Goal: Task Accomplishment & Management: Manage account settings

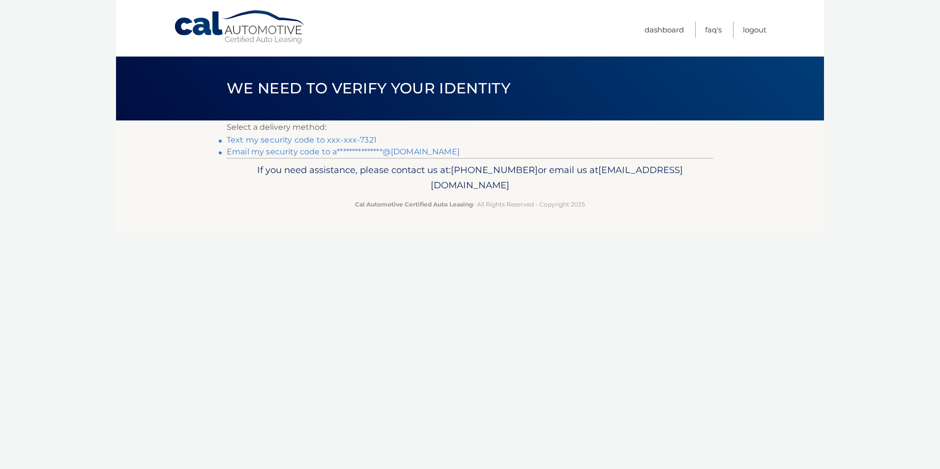
click at [305, 140] on link "Text my security code to xxx-xxx-7321" at bounding box center [302, 139] width 150 height 9
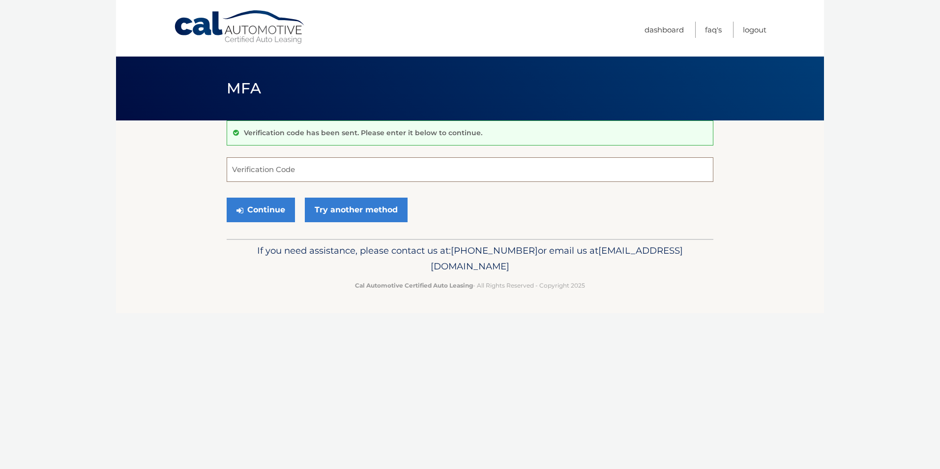
click at [280, 169] on input "Verification Code" at bounding box center [470, 169] width 486 height 25
type input "965828"
click at [280, 200] on button "Continue" at bounding box center [261, 210] width 68 height 25
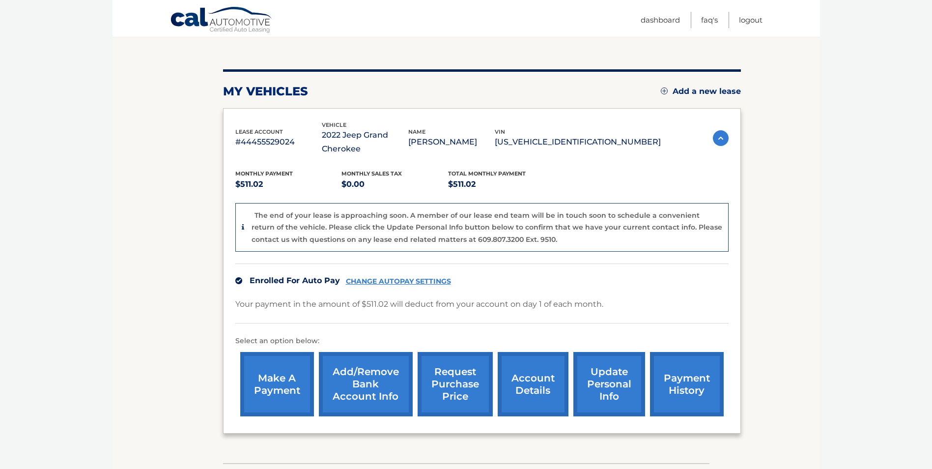
scroll to position [98, 0]
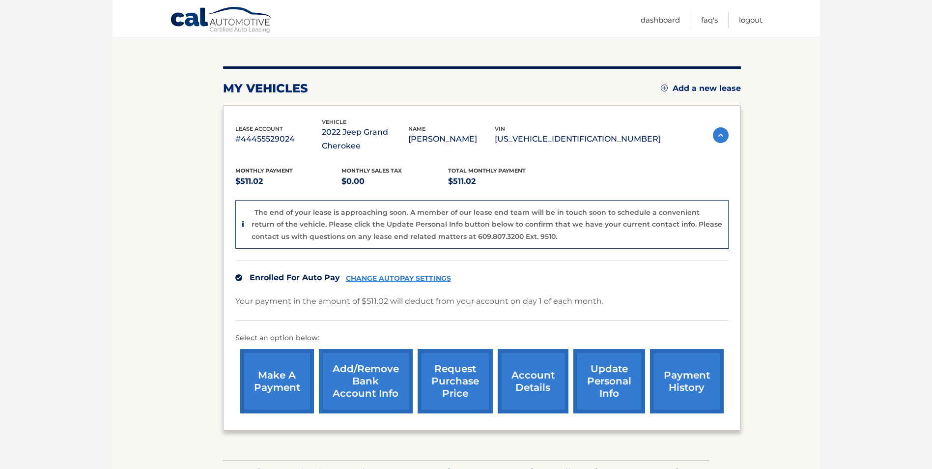
click at [601, 392] on link "update personal info" at bounding box center [609, 381] width 72 height 64
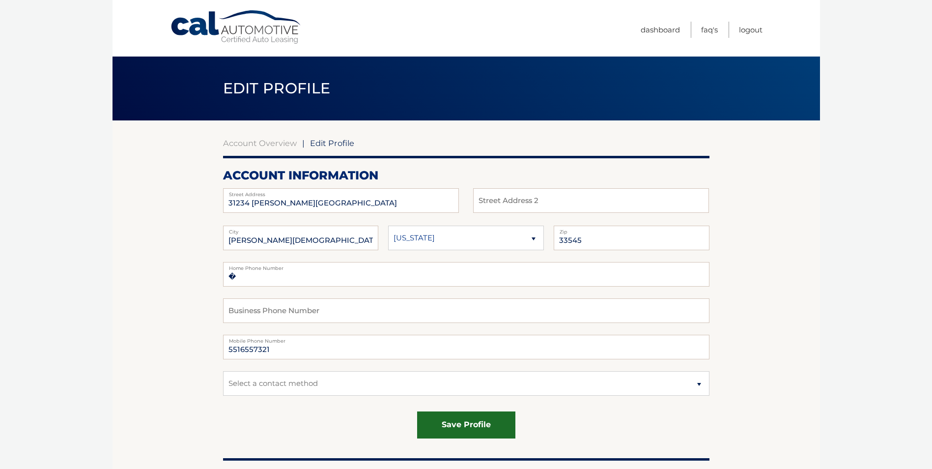
click at [505, 427] on button "save profile" at bounding box center [466, 424] width 98 height 27
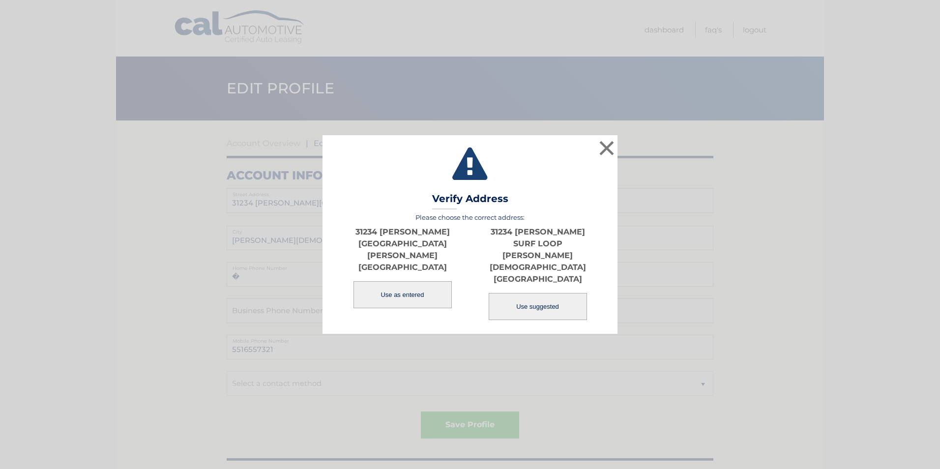
click at [526, 293] on button "Use suggested" at bounding box center [537, 306] width 98 height 27
type input "31234 [PERSON_NAME] SURF LOOP"
type input "[PERSON_NAME][DEMOGRAPHIC_DATA]"
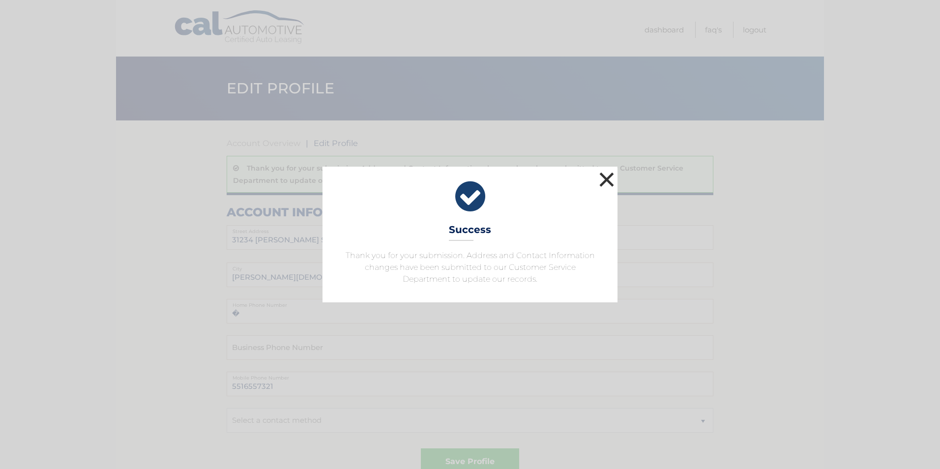
click at [608, 178] on button "×" at bounding box center [607, 180] width 20 height 20
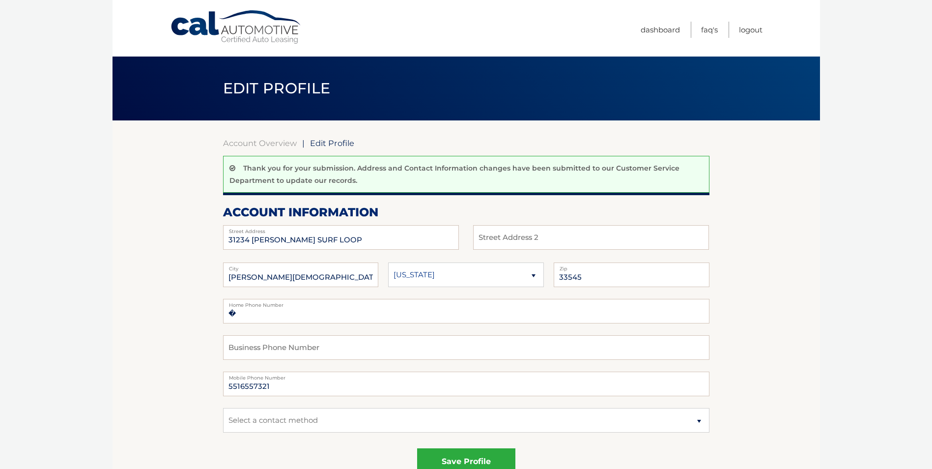
click at [37, 214] on body "Cal Automotive Menu Dashboard FAQ's Logout |" at bounding box center [466, 234] width 932 height 469
click at [187, 31] on link "Cal Automotive" at bounding box center [236, 27] width 133 height 35
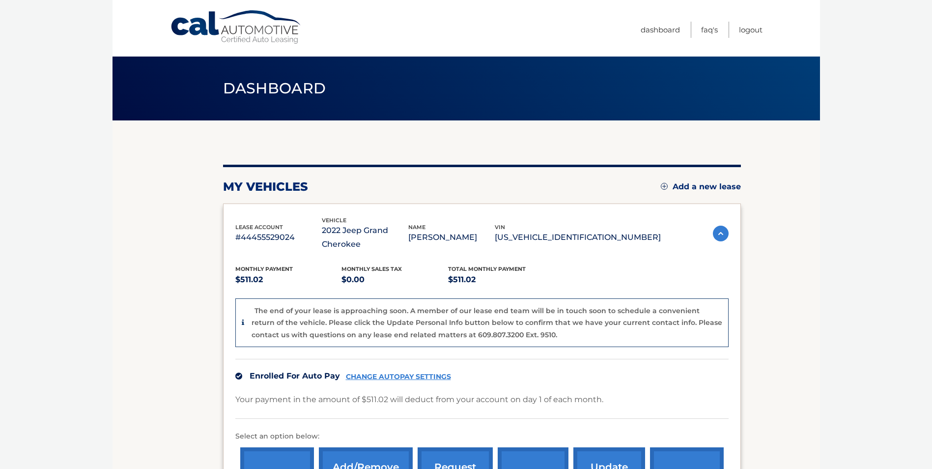
click at [424, 17] on nav "Menu Dashboard FAQ's Logout" at bounding box center [537, 28] width 452 height 57
